Goal: Task Accomplishment & Management: Use online tool/utility

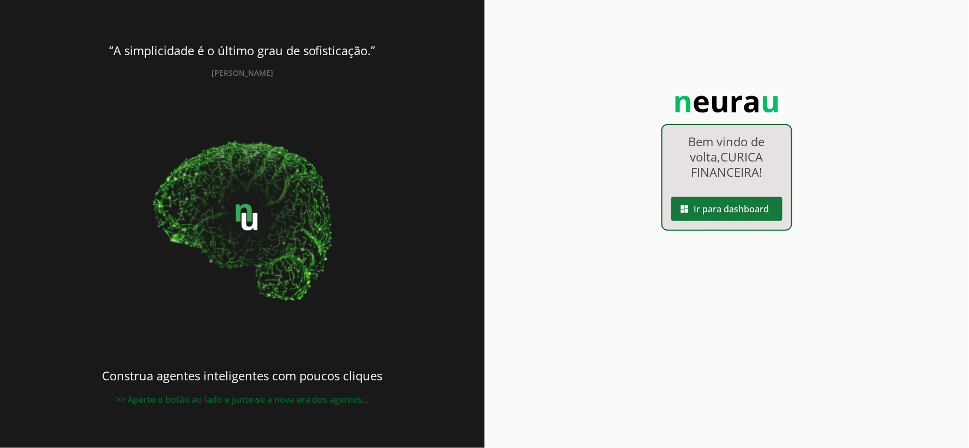
click at [718, 202] on span at bounding box center [726, 209] width 111 height 26
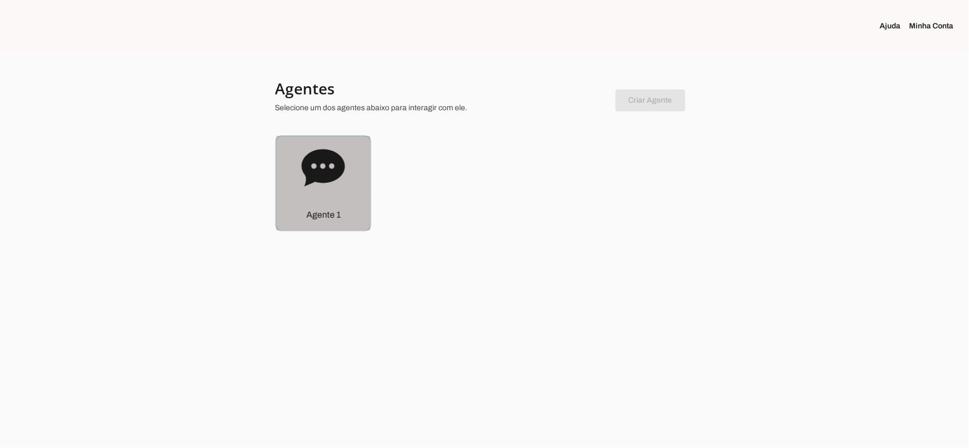
click at [357, 164] on div "Agente 1" at bounding box center [323, 183] width 94 height 94
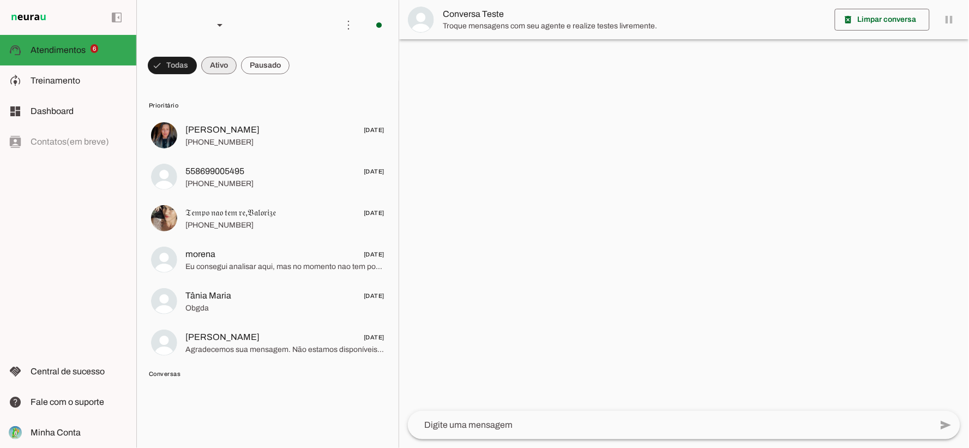
click at [197, 71] on span at bounding box center [172, 65] width 49 height 26
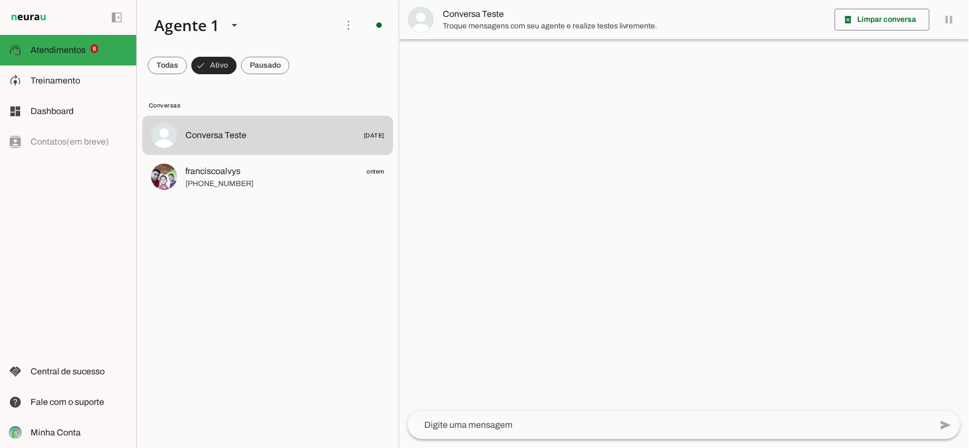
click at [182, 73] on span at bounding box center [167, 65] width 39 height 26
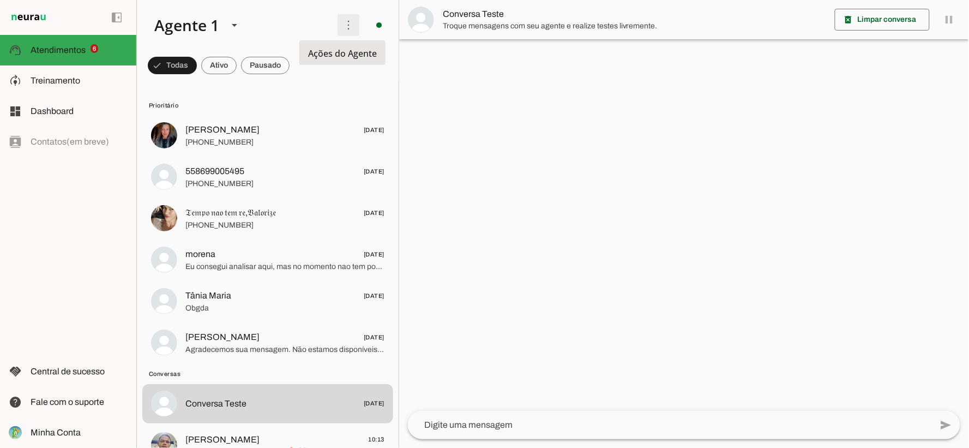
click at [348, 25] on span at bounding box center [348, 25] width 26 height 26
click at [37, 262] on div "left_panel_open left_panel_close" at bounding box center [68, 224] width 136 height 448
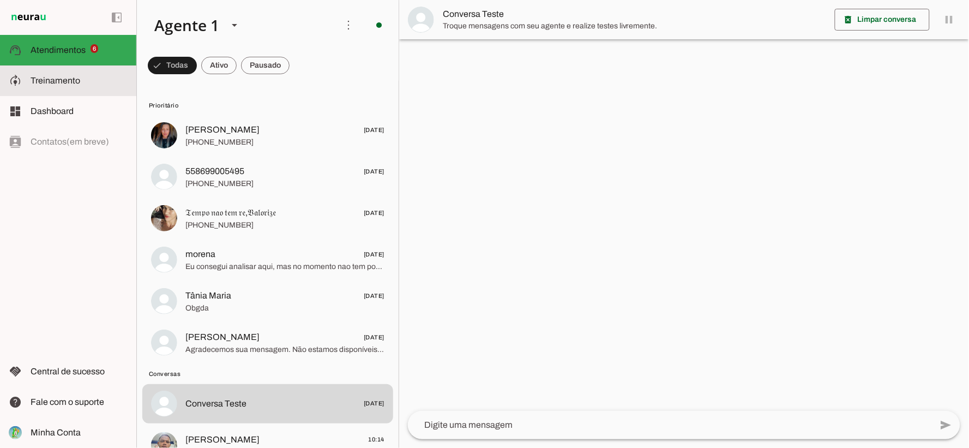
click at [51, 77] on span "Treinamento" at bounding box center [56, 80] width 50 height 9
